Goal: Find specific page/section: Find specific page/section

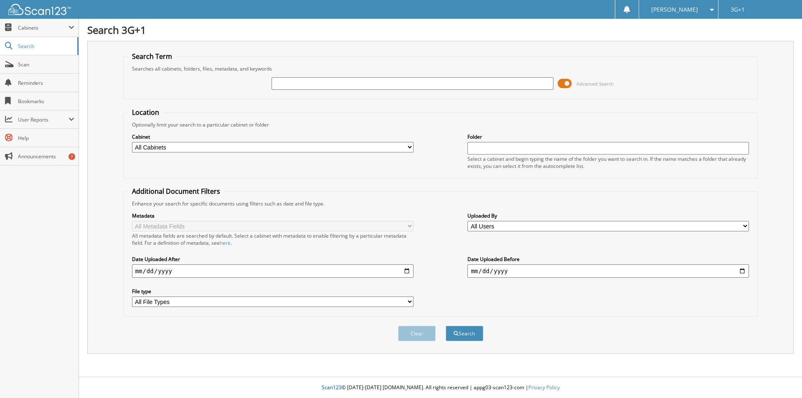
click at [304, 82] on input "text" at bounding box center [411, 83] width 281 height 13
type input "30743"
click at [446, 326] on button "Search" at bounding box center [465, 333] width 38 height 15
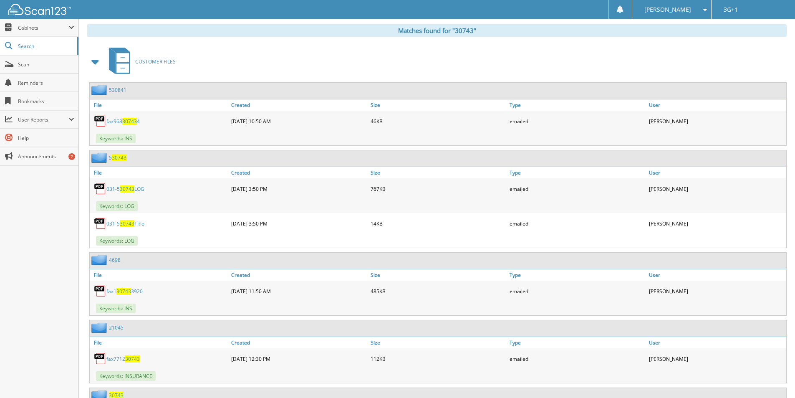
scroll to position [374, 0]
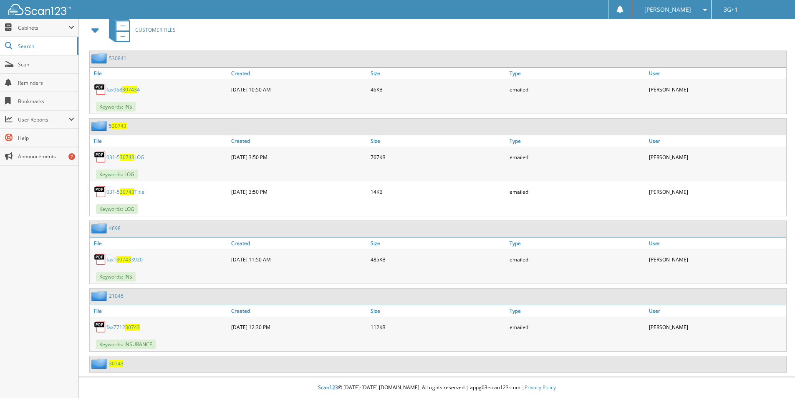
click at [119, 361] on span "30743" at bounding box center [116, 363] width 15 height 7
